Goal: Task Accomplishment & Management: Use online tool/utility

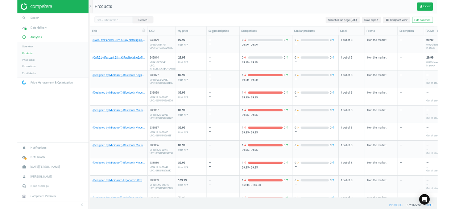
scroll to position [126, 329]
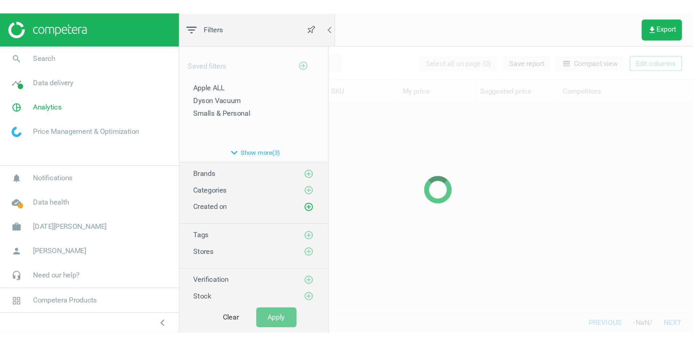
scroll to position [263, 567]
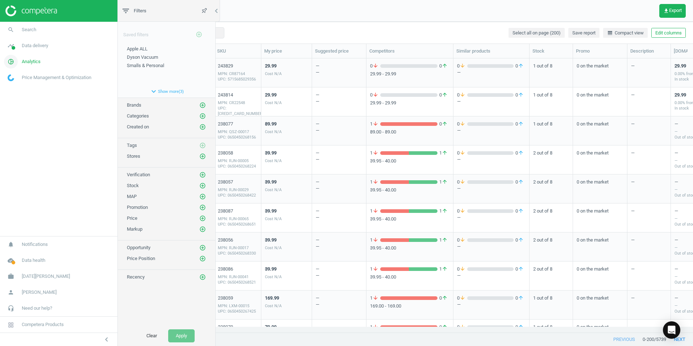
click at [37, 62] on span "Analytics" at bounding box center [31, 61] width 19 height 7
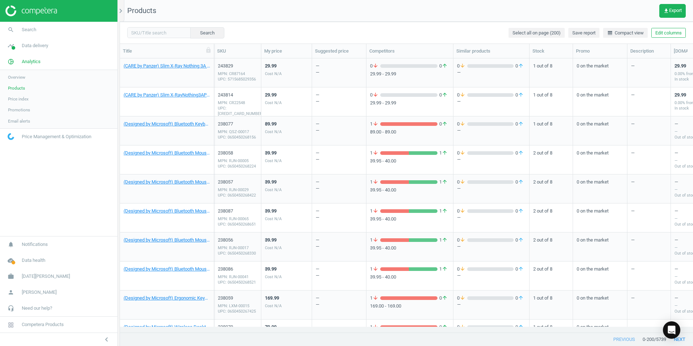
click at [17, 86] on span "Products" at bounding box center [16, 88] width 17 height 6
click at [19, 90] on span "Products" at bounding box center [16, 88] width 17 height 6
click at [121, 12] on icon "chevron_right" at bounding box center [120, 11] width 9 height 9
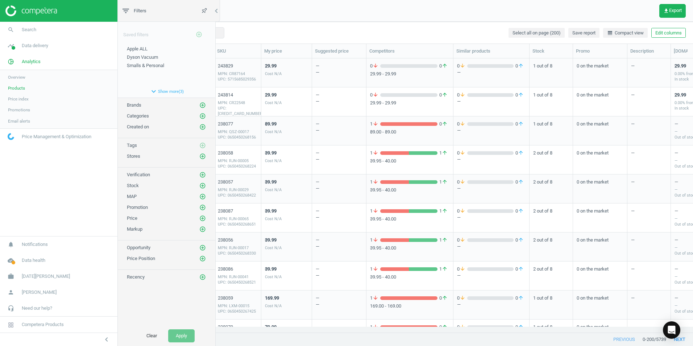
click at [142, 35] on div "Saved filters add_circle_outline" at bounding box center [166, 32] width 97 height 20
click at [202, 115] on icon "add_circle_outline" at bounding box center [202, 116] width 7 height 7
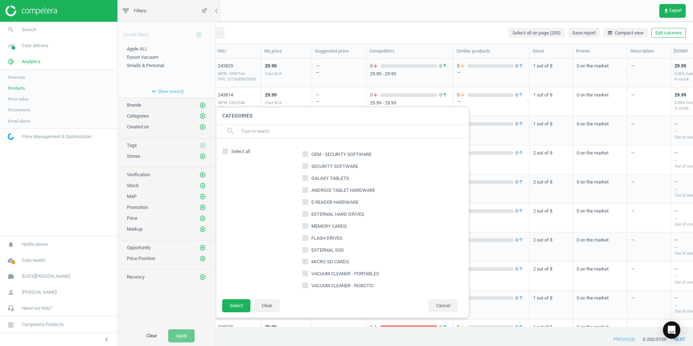
click at [268, 129] on input "text" at bounding box center [351, 131] width 222 height 12
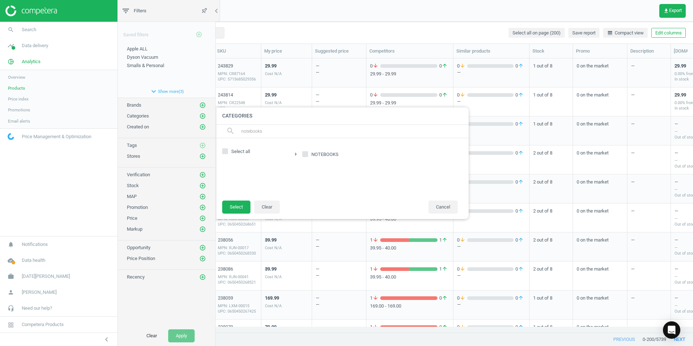
type input "notebooks"
click at [303, 153] on input "NOTEBOOKS" at bounding box center [305, 154] width 5 height 5
checkbox input "true"
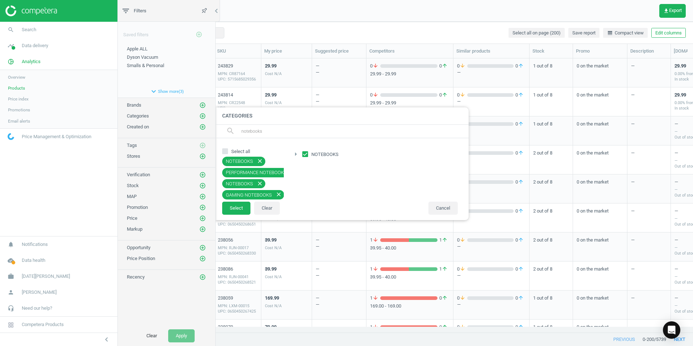
scroll to position [3, 0]
click at [234, 209] on button "Select" at bounding box center [236, 207] width 28 height 13
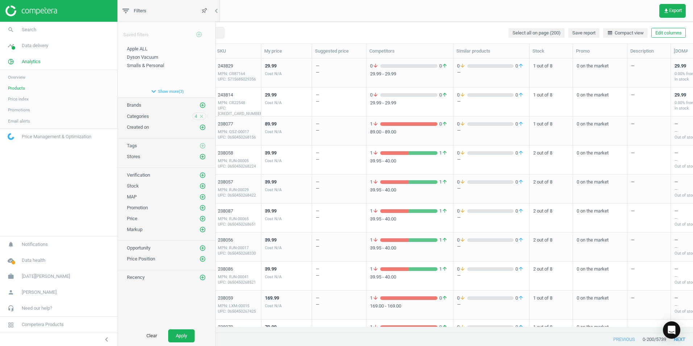
click at [139, 115] on span "Categories" at bounding box center [138, 115] width 22 height 5
click at [195, 115] on span "4" at bounding box center [195, 116] width 3 height 7
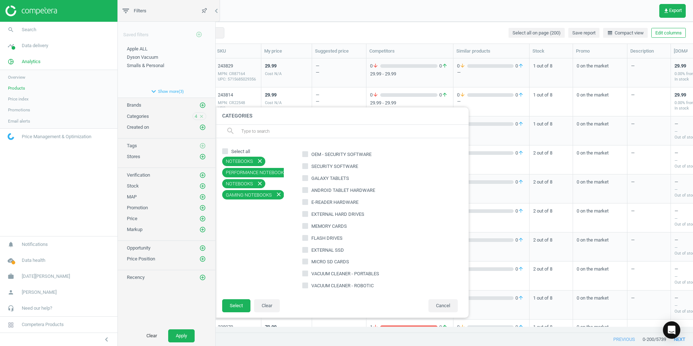
click at [280, 131] on input "text" at bounding box center [351, 131] width 222 height 12
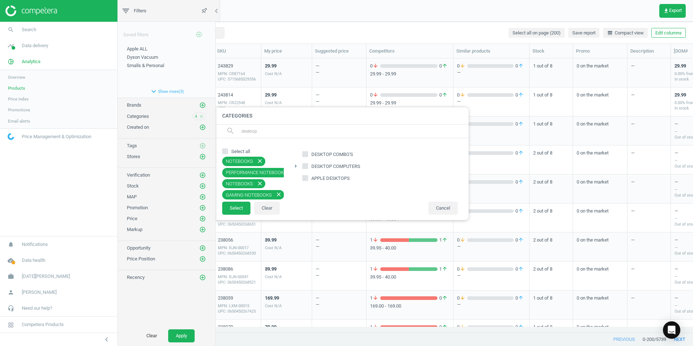
type input "desktop"
click at [305, 164] on input "DESKTOP COMPUTERS" at bounding box center [305, 165] width 5 height 5
checkbox input "true"
click at [239, 209] on button "Select" at bounding box center [236, 207] width 28 height 13
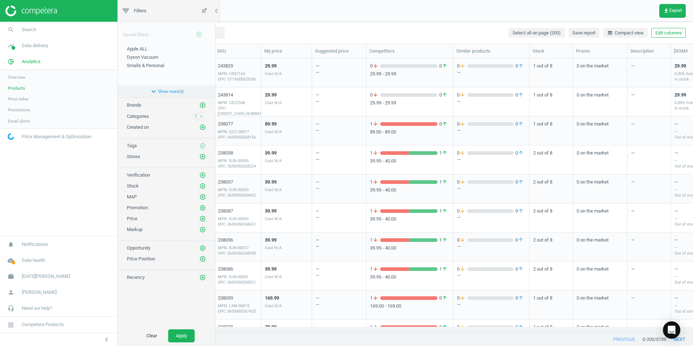
click at [155, 91] on icon "expand_more" at bounding box center [153, 91] width 9 height 9
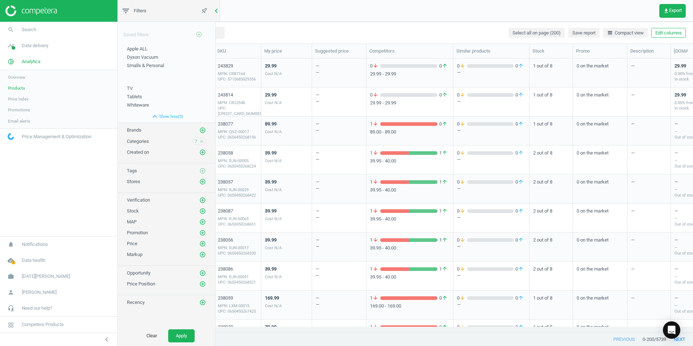
click at [217, 10] on icon "chevron_left" at bounding box center [216, 11] width 9 height 9
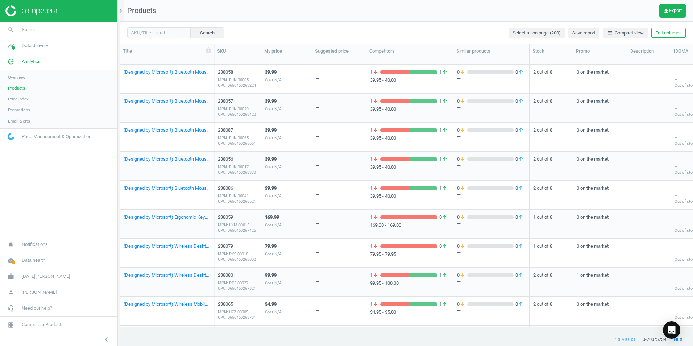
scroll to position [0, 0]
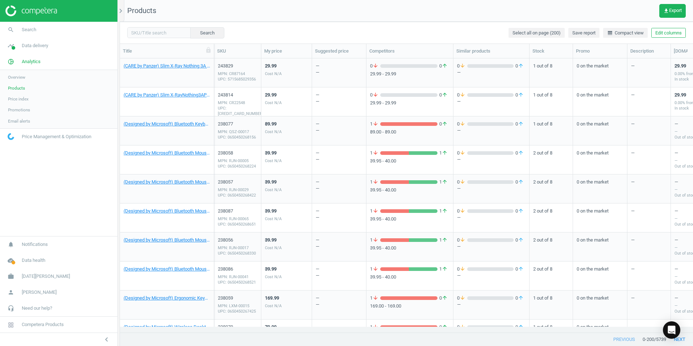
click at [20, 87] on span "Products" at bounding box center [16, 88] width 17 height 6
click at [17, 90] on span "Products" at bounding box center [16, 88] width 17 height 6
click at [33, 63] on span "Analytics" at bounding box center [31, 61] width 19 height 7
click at [32, 64] on span "Analytics" at bounding box center [31, 61] width 19 height 7
click at [23, 91] on link "Products" at bounding box center [58, 88] width 117 height 11
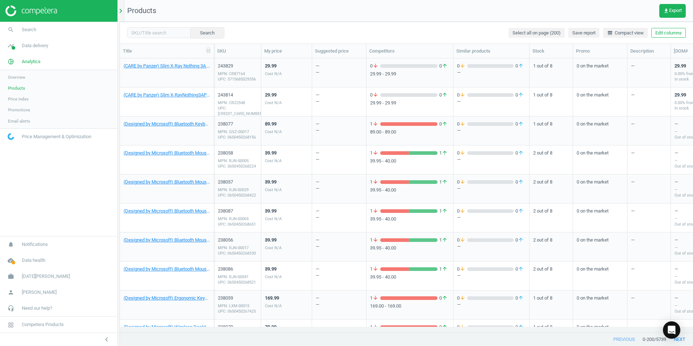
click at [122, 15] on icon "chevron_right" at bounding box center [120, 11] width 9 height 9
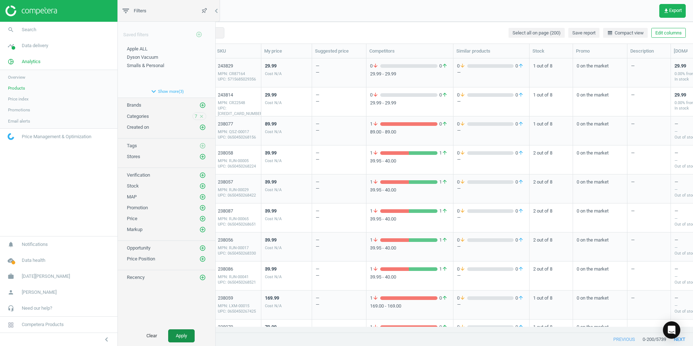
click at [184, 209] on button "Apply" at bounding box center [181, 335] width 26 height 13
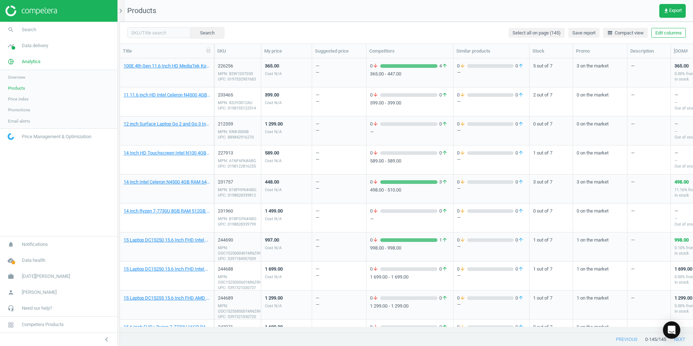
click at [24, 99] on span "Price index" at bounding box center [18, 99] width 21 height 6
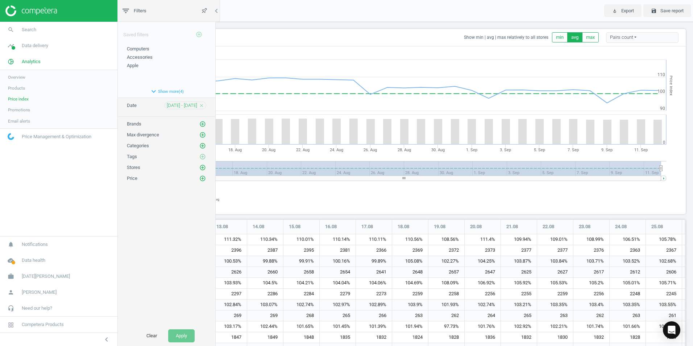
scroll to position [375, 564]
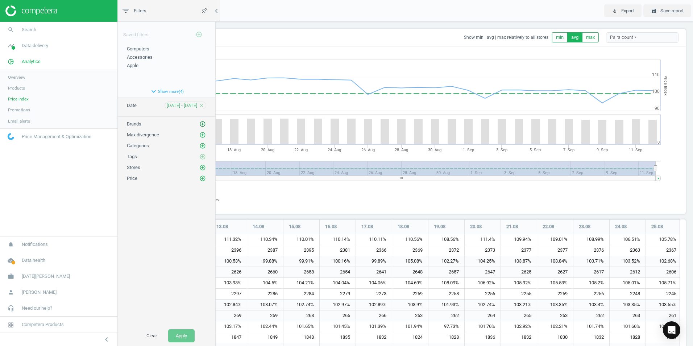
click at [202, 124] on icon "add_circle_outline" at bounding box center [202, 124] width 7 height 7
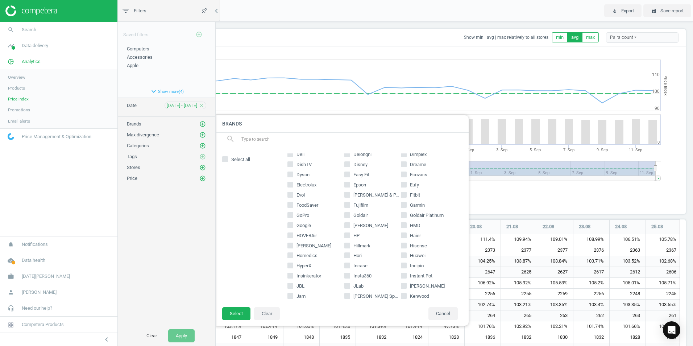
scroll to position [145, 0]
click at [158, 198] on div "Saved filters add_circle_outline Computers edit delete Accessories edit delete …" at bounding box center [166, 174] width 97 height 304
click at [445, 209] on button "Cancel" at bounding box center [442, 313] width 29 height 13
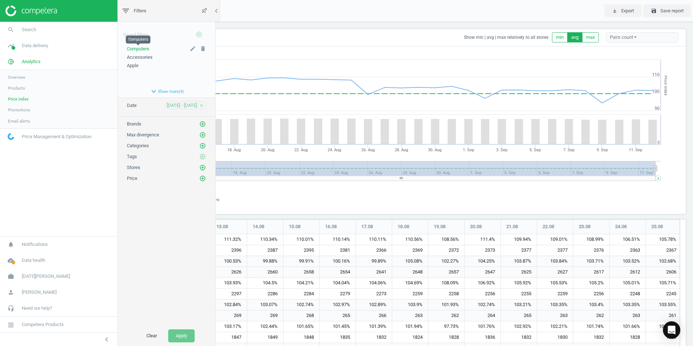
click at [142, 49] on span "Computers" at bounding box center [138, 48] width 22 height 5
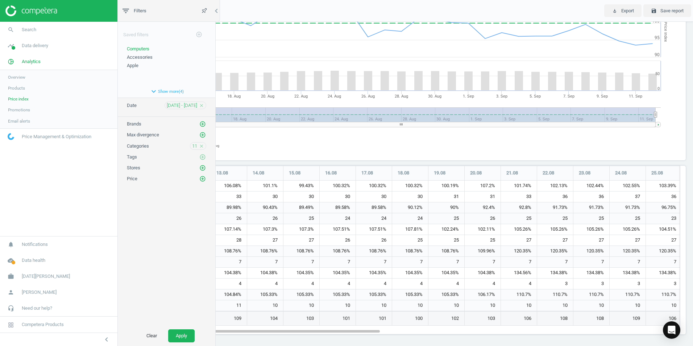
scroll to position [55, 0]
drag, startPoint x: 348, startPoint y: 329, endPoint x: 336, endPoint y: 329, distance: 12.3
click at [336, 209] on div at bounding box center [254, 329] width 250 height 6
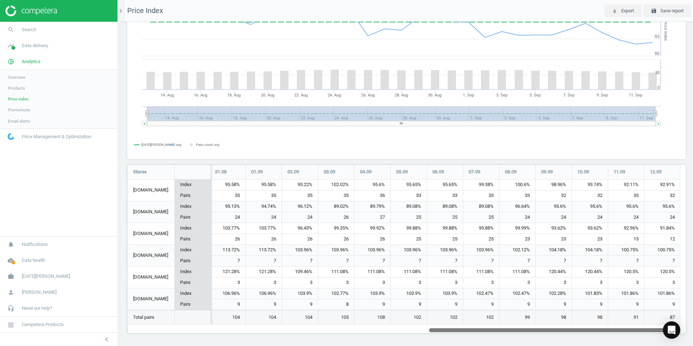
drag, startPoint x: 313, startPoint y: 331, endPoint x: 653, endPoint y: 338, distance: 340.9
click at [454, 209] on div "Price Index Show min | avg | max relatively to all stores min avg max Pairs cou…" at bounding box center [406, 184] width 573 height 324
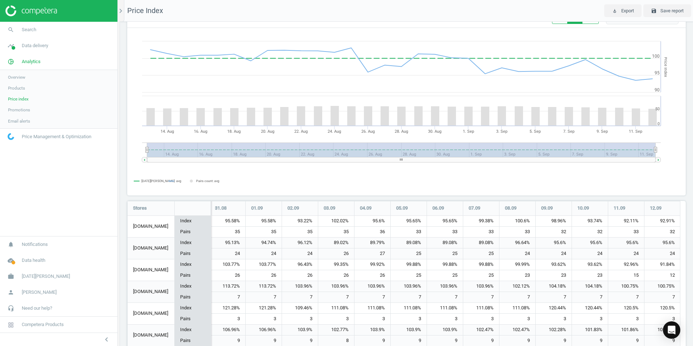
click at [16, 87] on span "Products" at bounding box center [16, 88] width 17 height 6
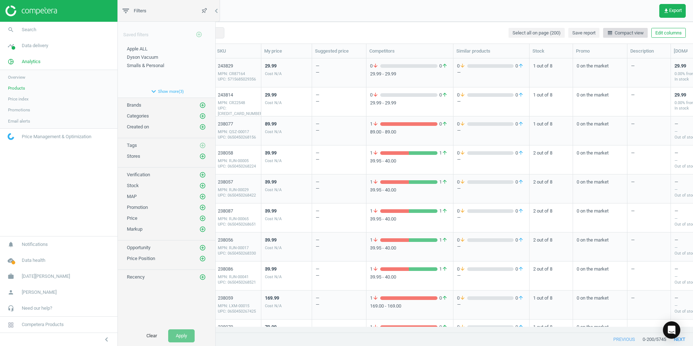
click at [454, 32] on span "line_weight Compact view" at bounding box center [625, 33] width 37 height 7
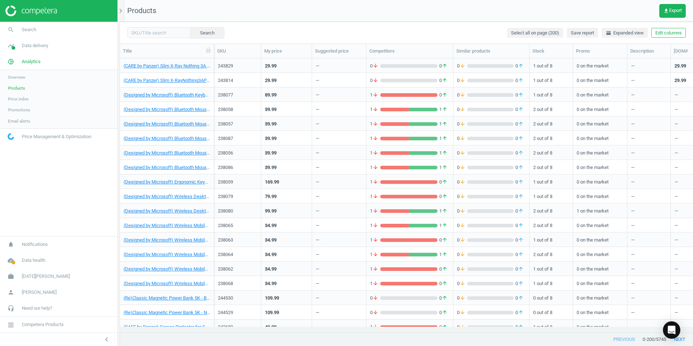
click at [18, 88] on span "Products" at bounding box center [16, 88] width 17 height 6
click at [121, 9] on icon "chevron_right" at bounding box center [120, 11] width 9 height 9
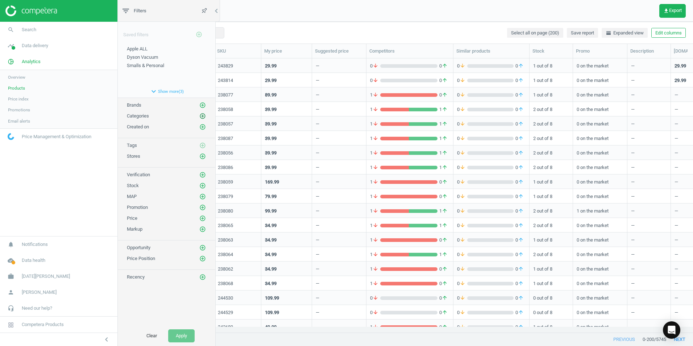
click at [204, 115] on icon "add_circle_outline" at bounding box center [202, 116] width 7 height 7
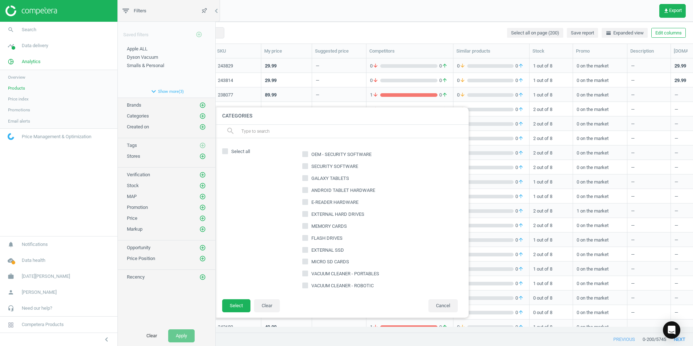
click at [243, 132] on input "text" at bounding box center [351, 131] width 222 height 12
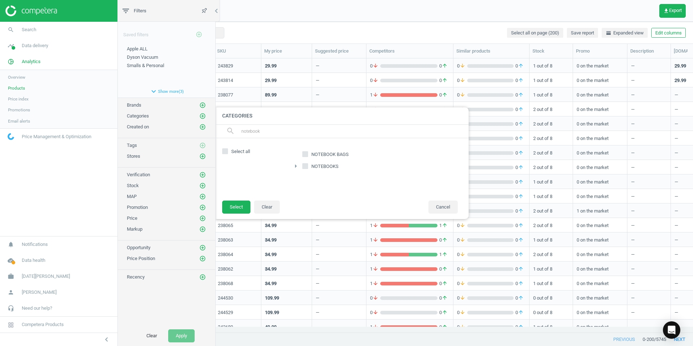
type input "notebook"
click at [308, 193] on div "Select all NOTEBOOK BAGS arrow_right NOTEBOOKS" at bounding box center [342, 169] width 254 height 62
click at [306, 167] on input "NOTEBOOKS" at bounding box center [305, 165] width 5 height 5
checkbox input "true"
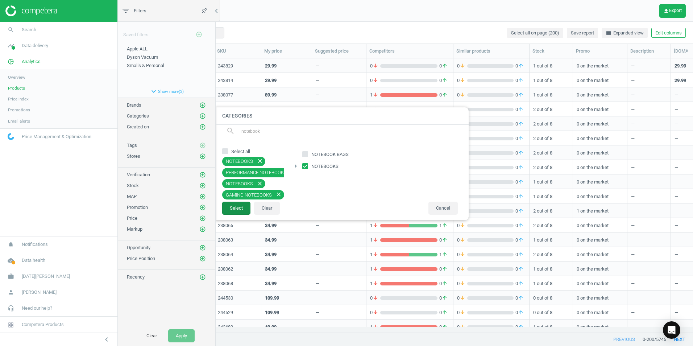
click at [234, 206] on button "Select" at bounding box center [236, 207] width 28 height 13
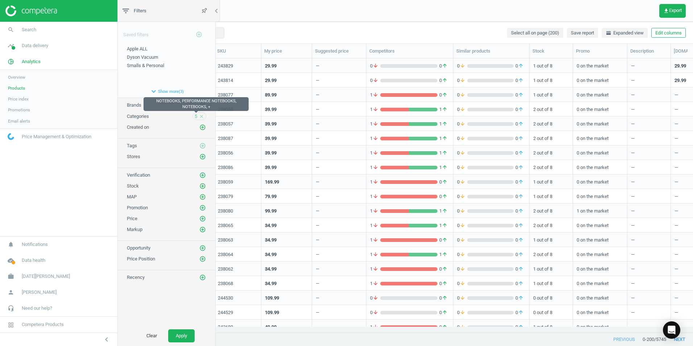
click at [194, 115] on span "5" at bounding box center [195, 116] width 3 height 7
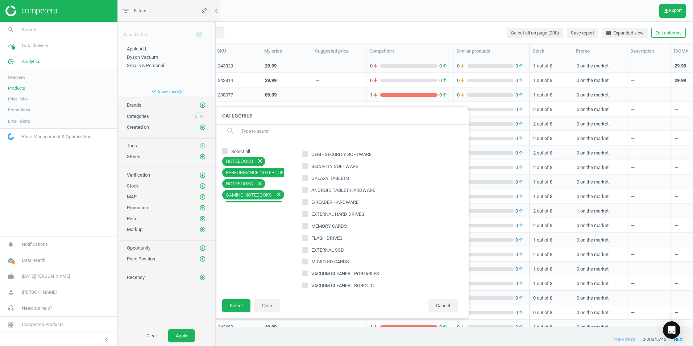
click at [258, 131] on input "text" at bounding box center [351, 131] width 222 height 12
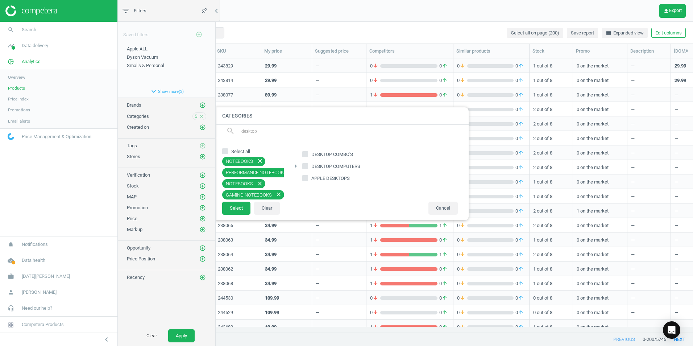
type input "desktop"
click at [306, 166] on input "DESKTOP COMPUTERS" at bounding box center [305, 165] width 5 height 5
checkbox input "true"
click at [235, 206] on button "Select" at bounding box center [236, 207] width 28 height 13
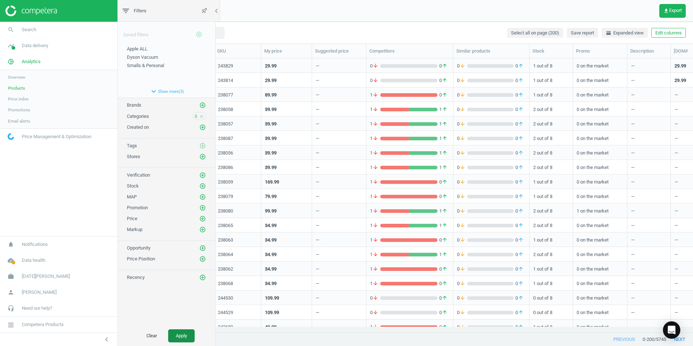
click at [186, 209] on button "Apply" at bounding box center [181, 335] width 26 height 13
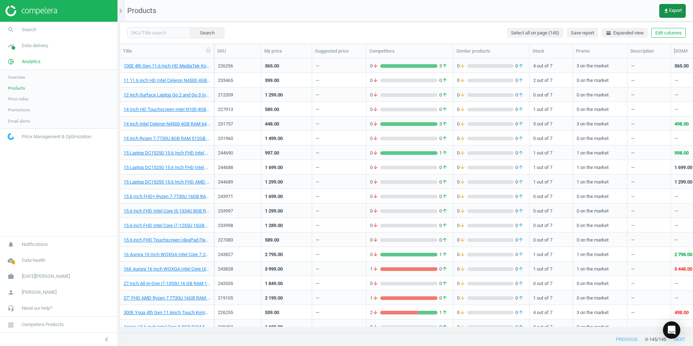
click at [454, 12] on span "get_app Export" at bounding box center [672, 11] width 18 height 6
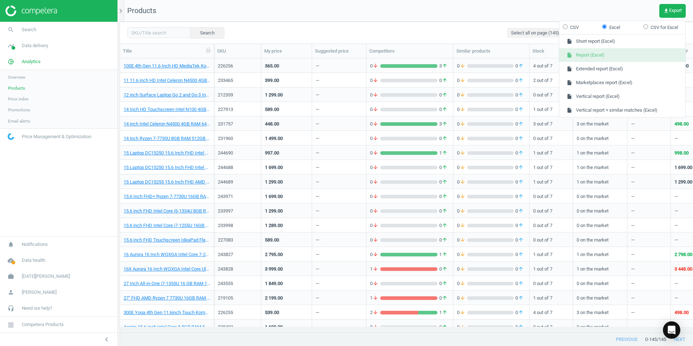
click at [454, 55] on button "insert_drive_file Report (Excel)" at bounding box center [622, 55] width 126 height 14
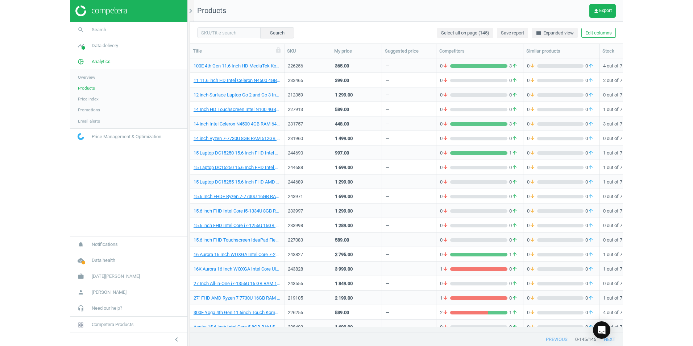
scroll to position [263, 567]
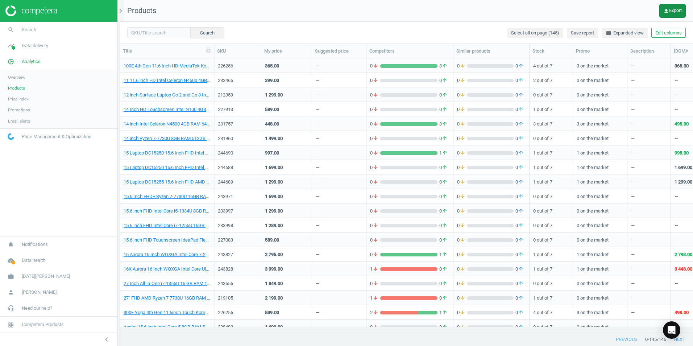
click at [454, 14] on button "get_app Export" at bounding box center [672, 11] width 26 height 14
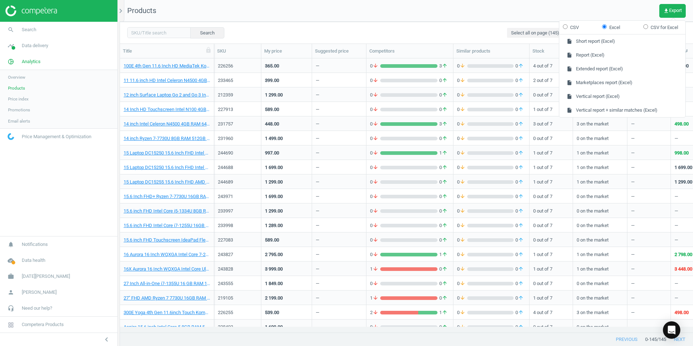
click at [454, 13] on nav "Products get_app Export" at bounding box center [406, 11] width 573 height 22
